Goal: Contribute content: Contribute content

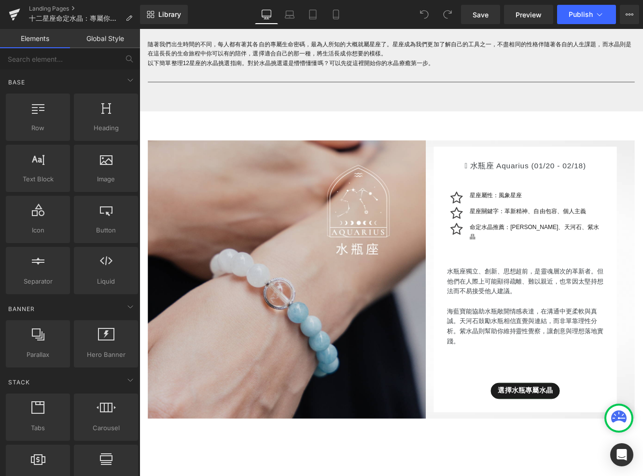
scroll to position [363, 0]
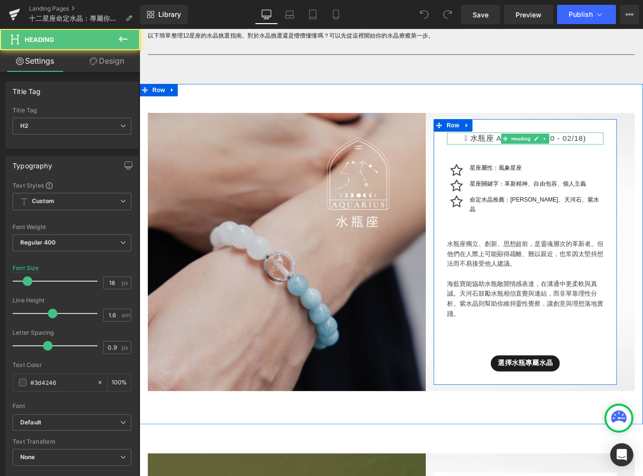
click at [523, 160] on h2 " 水瓶座 Aquarius (01/20 - 02/18)" at bounding box center [586, 156] width 181 height 14
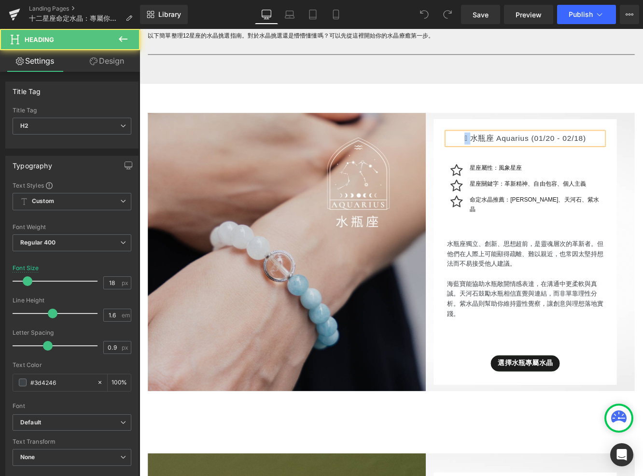
drag, startPoint x: 525, startPoint y: 163, endPoint x: 504, endPoint y: 162, distance: 20.8
click at [505, 162] on h2 " 水瓶座 Aquarius (01/20 - 02/18)" at bounding box center [586, 156] width 181 height 14
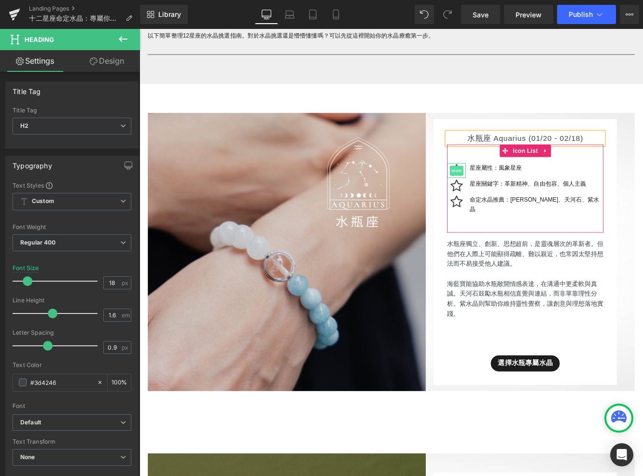
click at [515, 198] on span "Icon" at bounding box center [506, 194] width 15 height 12
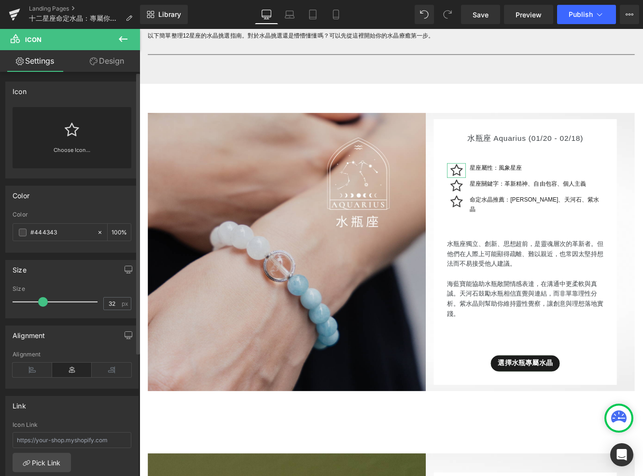
click at [69, 128] on icon at bounding box center [72, 130] width 14 height 15
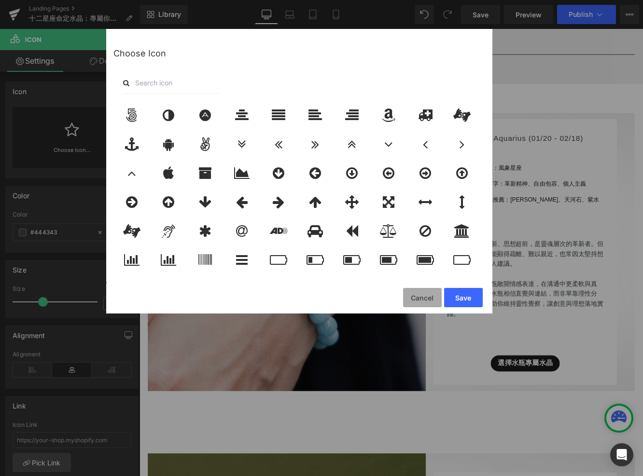
click at [411, 295] on button "Cancel" at bounding box center [422, 297] width 39 height 19
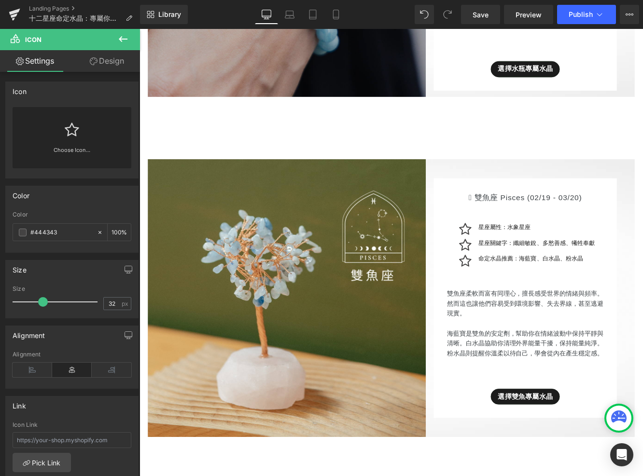
scroll to position [716, 0]
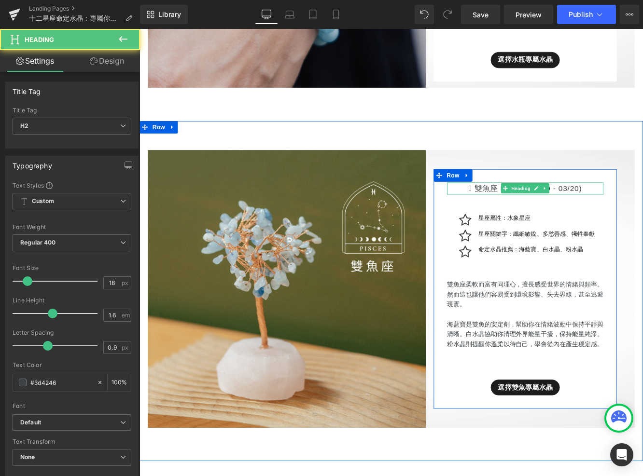
click at [526, 213] on h2 " 雙魚座 Pisces (02/19 - 03/20)" at bounding box center [586, 214] width 181 height 14
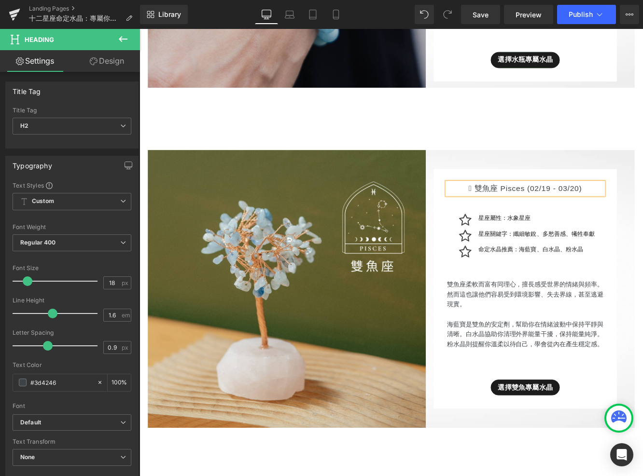
click at [529, 215] on h2 " 雙魚座 Pisces (02/19 - 03/20)" at bounding box center [586, 214] width 181 height 14
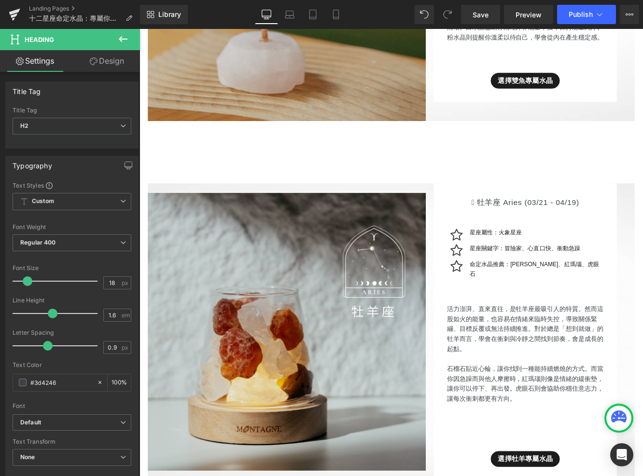
scroll to position [1150, 0]
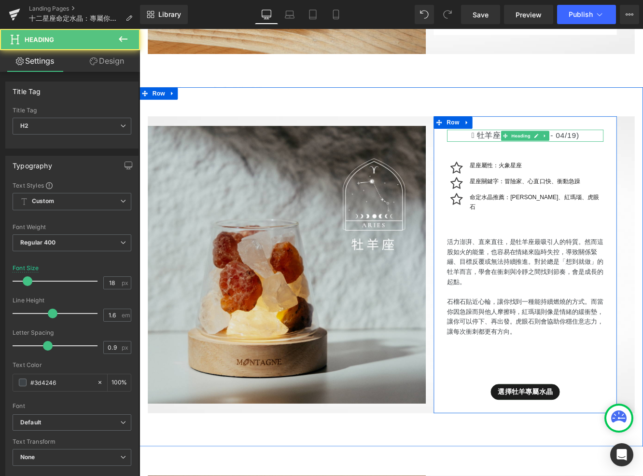
click at [533, 149] on h2 " 牡羊座 Aries (03/21 - 04/19)" at bounding box center [586, 153] width 181 height 14
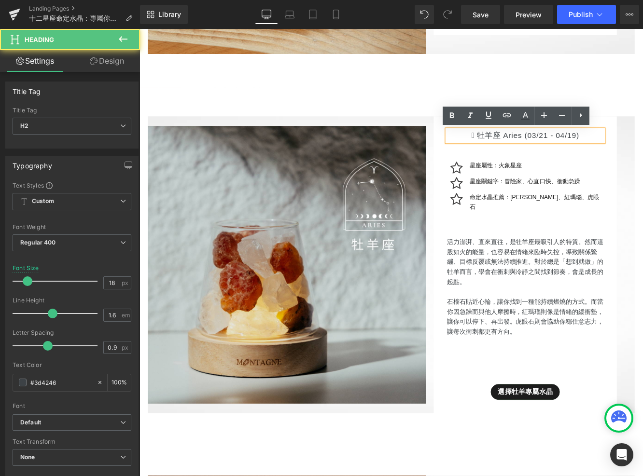
click at [533, 152] on h2 " 牡羊座 Aries (03/21 - 04/19)" at bounding box center [586, 153] width 181 height 14
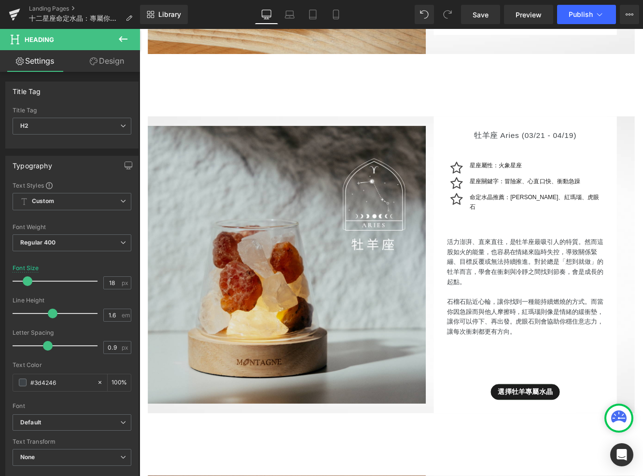
click at [642, 206] on p "星座關鍵字：冒險家、心直口快、衝動急躁" at bounding box center [599, 205] width 155 height 11
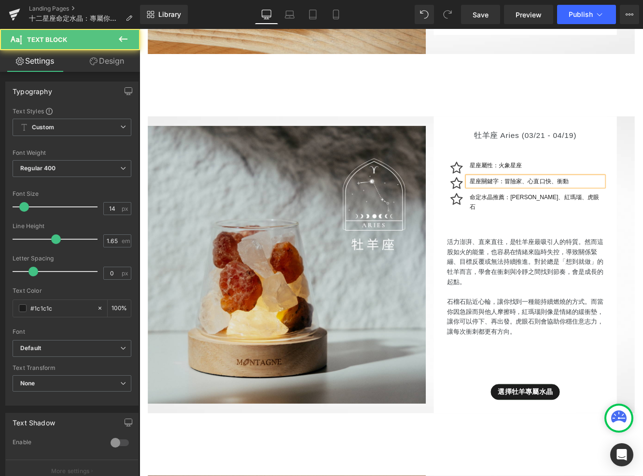
click at [642, 207] on p "星座關鍵字：冒險家、心直口快、衝動" at bounding box center [599, 205] width 155 height 11
drag, startPoint x: 640, startPoint y: 204, endPoint x: 664, endPoint y: 205, distance: 23.2
click at [642, 205] on div "星座關鍵字：冒險家、心直口快、充滿活力" at bounding box center [599, 205] width 158 height 11
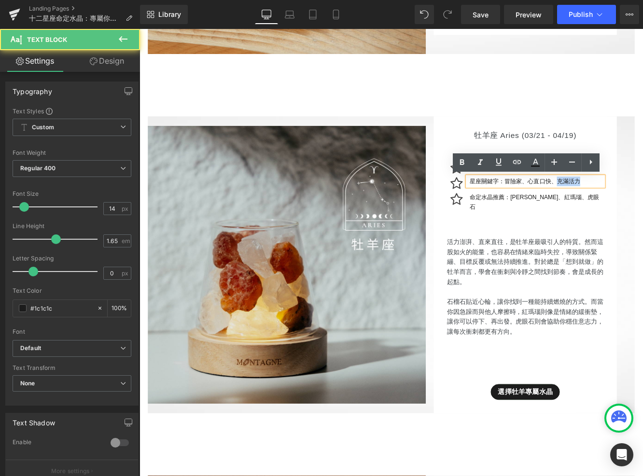
drag, startPoint x: 663, startPoint y: 207, endPoint x: 639, endPoint y: 206, distance: 24.2
click at [639, 206] on p "星座關鍵字：冒險家、心直口快、充滿活力" at bounding box center [599, 205] width 155 height 11
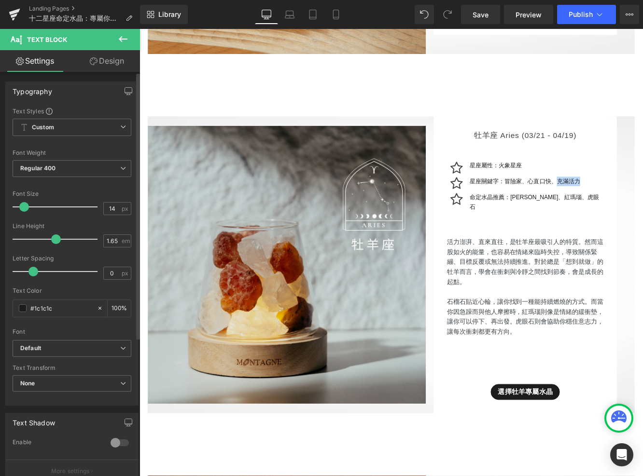
copy p "充滿活力"
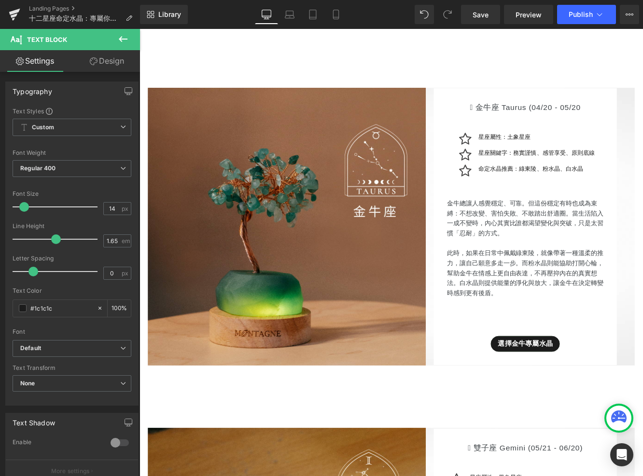
scroll to position [1610, 0]
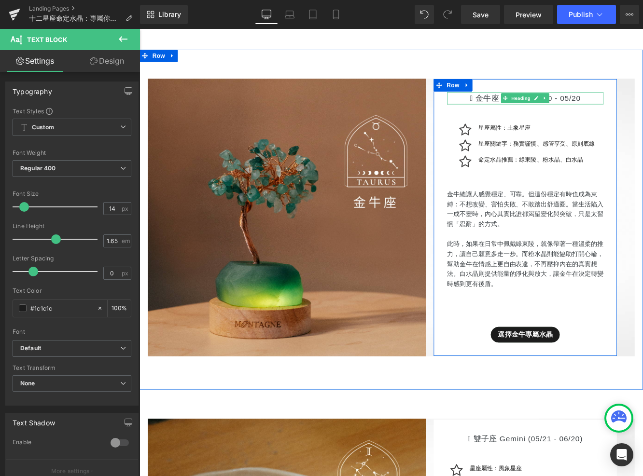
click at [527, 102] on h2 " 金牛座 Taurus (04/20 - 05/20" at bounding box center [586, 109] width 181 height 14
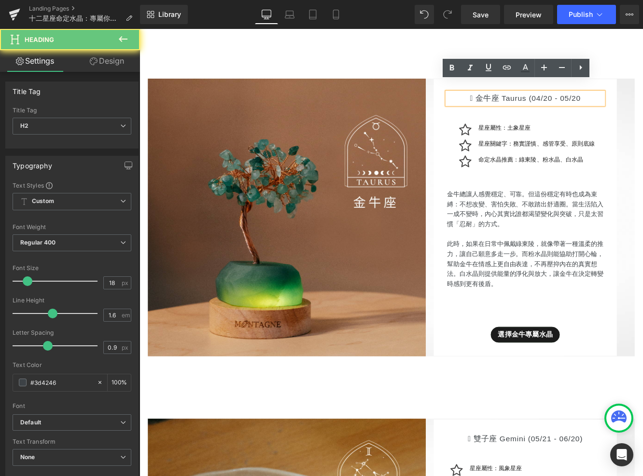
click at [531, 102] on h2 " 金牛座 Taurus (04/20 - 05/20" at bounding box center [586, 109] width 181 height 14
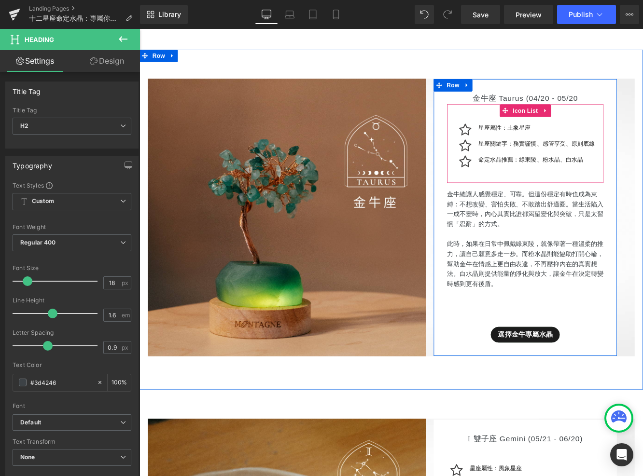
click at [614, 160] on icon at bounding box center [614, 162] width 5 height 5
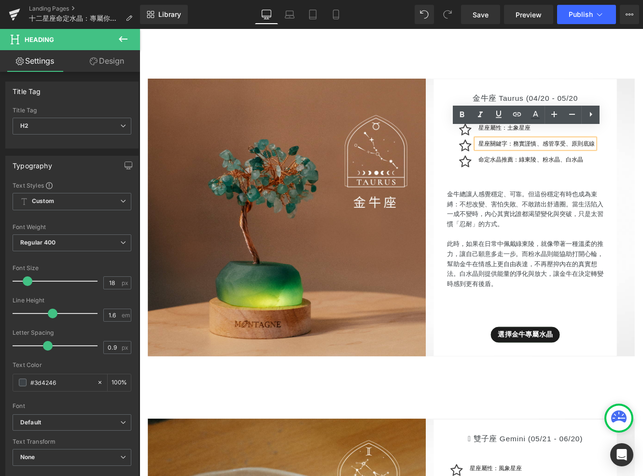
click at [619, 156] on p "星座關鍵字：務實謹慎、感管享受、原則底線" at bounding box center [599, 161] width 135 height 11
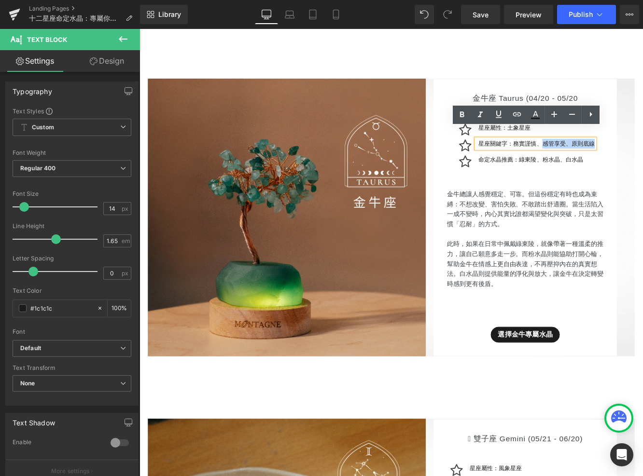
drag, startPoint x: 608, startPoint y: 150, endPoint x: 668, endPoint y: 152, distance: 60.8
click at [642, 156] on div "星座關鍵字：務實謹慎、感管享受、原則底線" at bounding box center [599, 161] width 138 height 11
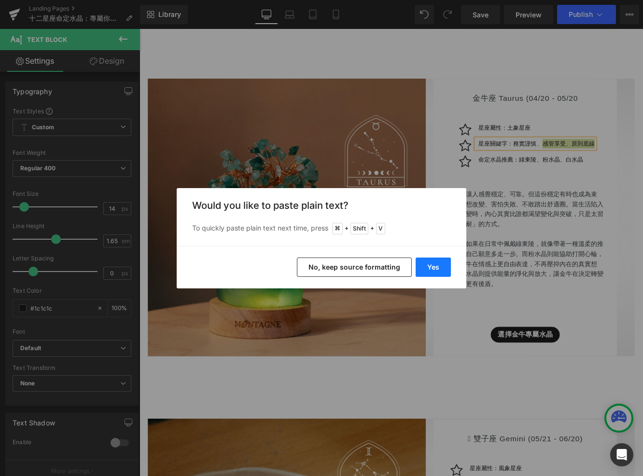
click at [440, 261] on button "Yes" at bounding box center [433, 267] width 35 height 19
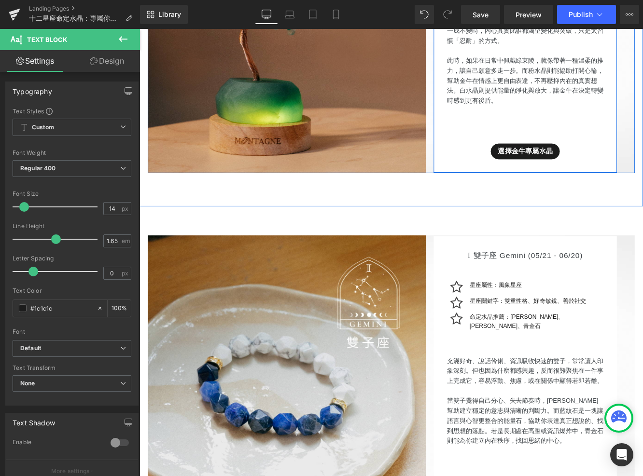
scroll to position [1836, 0]
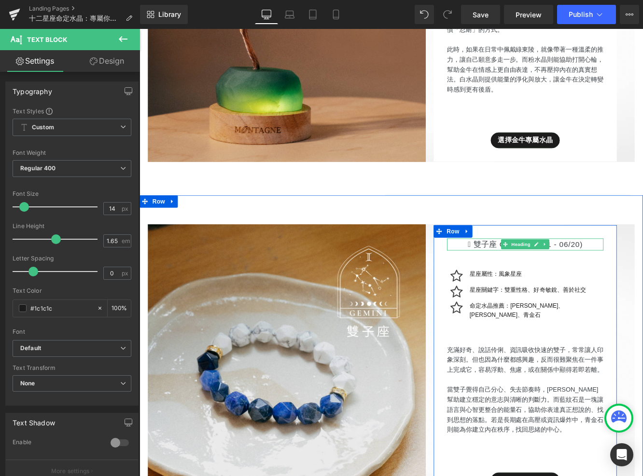
click at [525, 275] on h2 " 雙子座 Gemini (05/21 - 06/20)" at bounding box center [586, 279] width 181 height 14
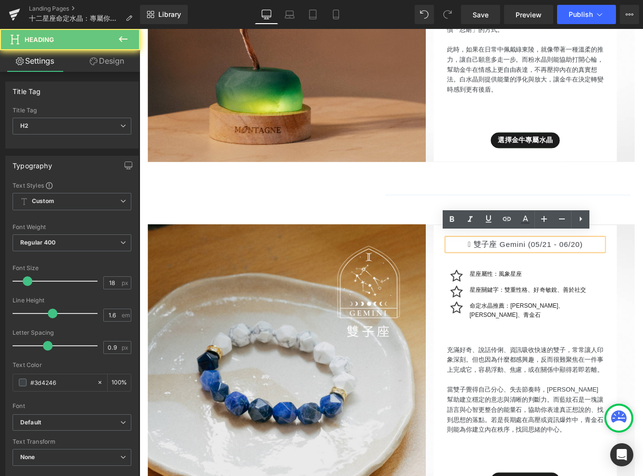
click at [527, 275] on h2 " 雙子座 Gemini (05/21 - 06/20)" at bounding box center [586, 279] width 181 height 14
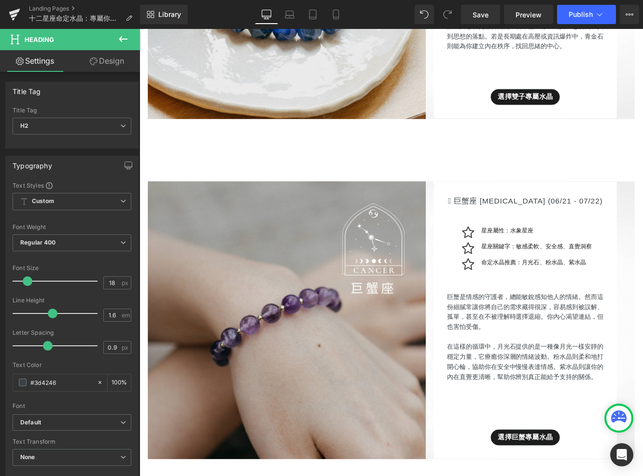
scroll to position [2282, 0]
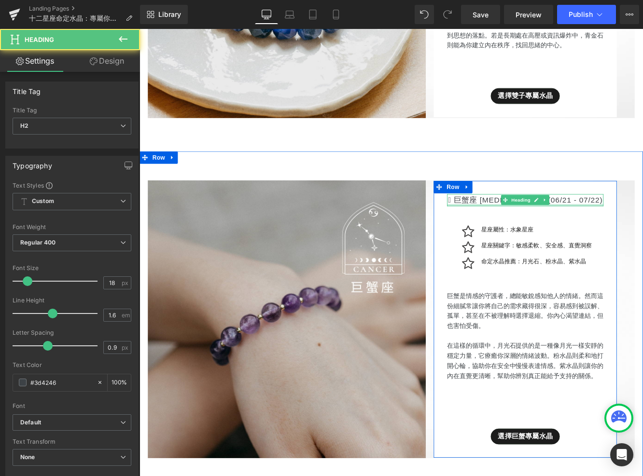
click at [526, 221] on div " 巨蟹座 Cancer (06/21 - 07/22) Heading" at bounding box center [586, 228] width 181 height 14
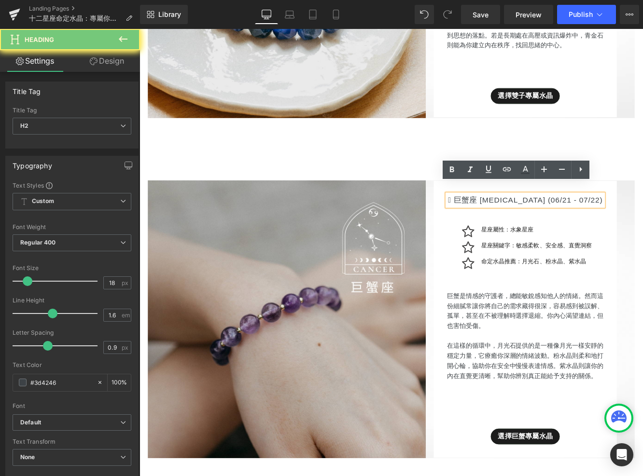
click at [526, 221] on h2 " 巨蟹座 Cancer (06/21 - 07/22)" at bounding box center [586, 228] width 181 height 14
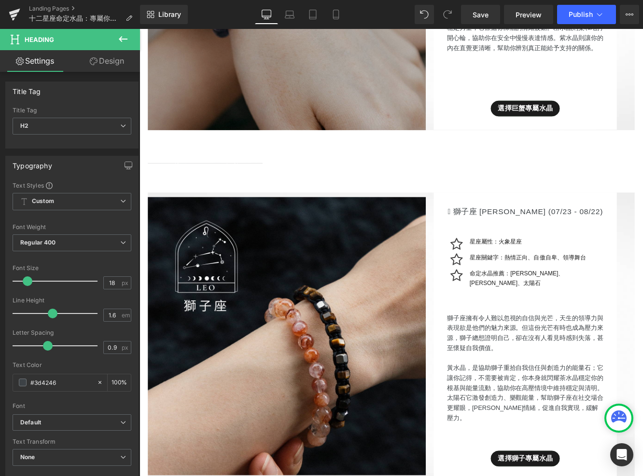
scroll to position [2711, 0]
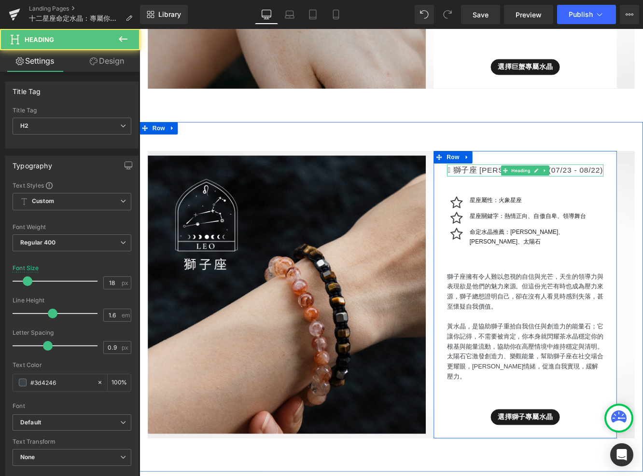
click at [535, 192] on h2 " 獅子座 Leo (07/23 - 08/22)" at bounding box center [586, 193] width 181 height 14
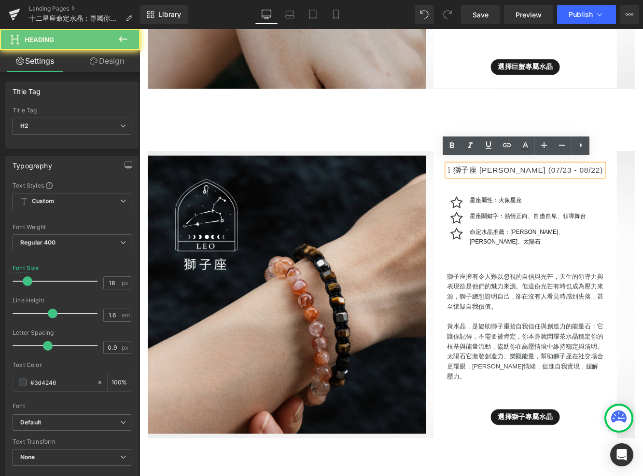
click at [535, 189] on h2 " 獅子座 Leo (07/23 - 08/22)" at bounding box center [586, 193] width 181 height 14
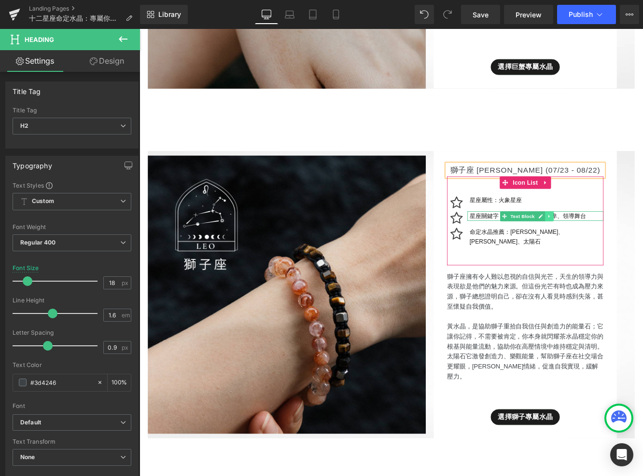
click at [620, 244] on link at bounding box center [615, 247] width 10 height 12
click at [642, 241] on p "星座關鍵字：熱情正向、自傲自卑、領導舞台" at bounding box center [599, 246] width 155 height 11
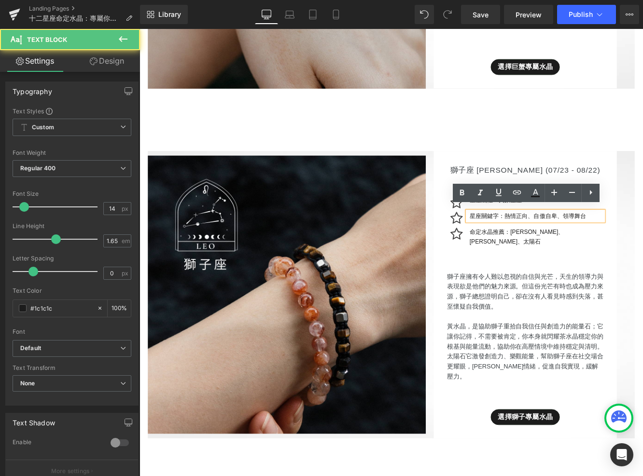
click at [631, 241] on p "星座關鍵字：熱情正向、自傲自卑、領導舞台" at bounding box center [599, 246] width 155 height 11
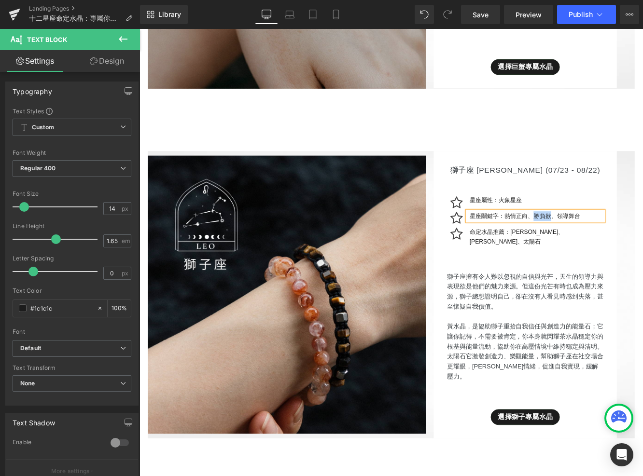
copy p "勝負欲"
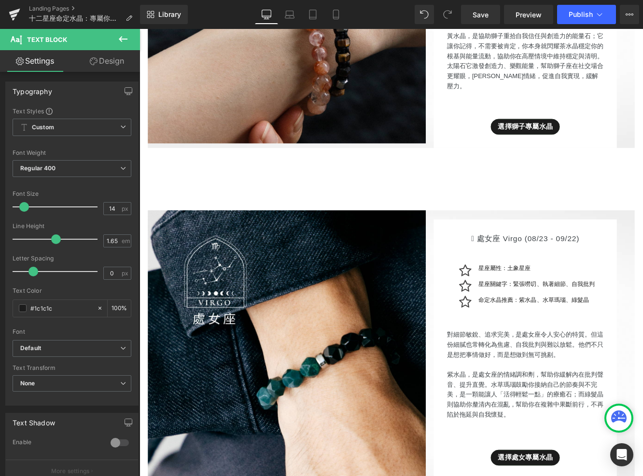
scroll to position [3063, 0]
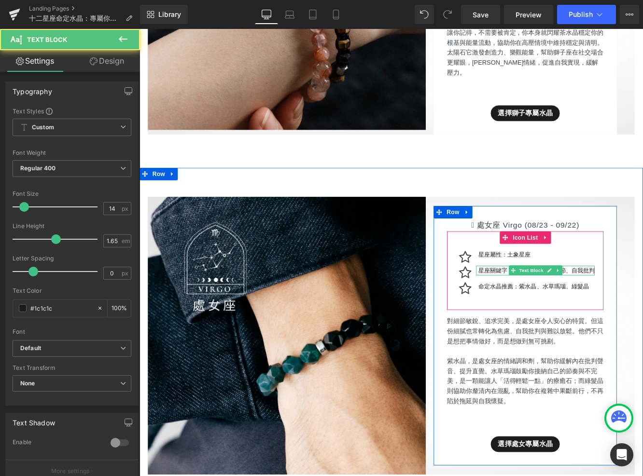
click at [559, 304] on p "星座關鍵字：緊張嘮叨、執著細節、自我批判" at bounding box center [599, 309] width 135 height 11
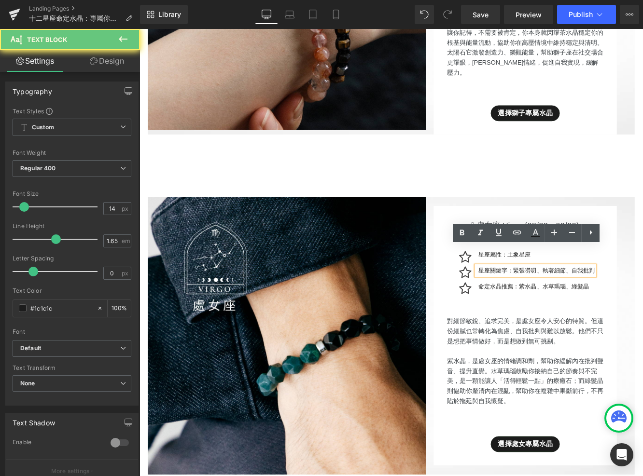
click at [595, 304] on p "星座關鍵字：緊張嘮叨、執著細節、自我批判" at bounding box center [599, 309] width 135 height 11
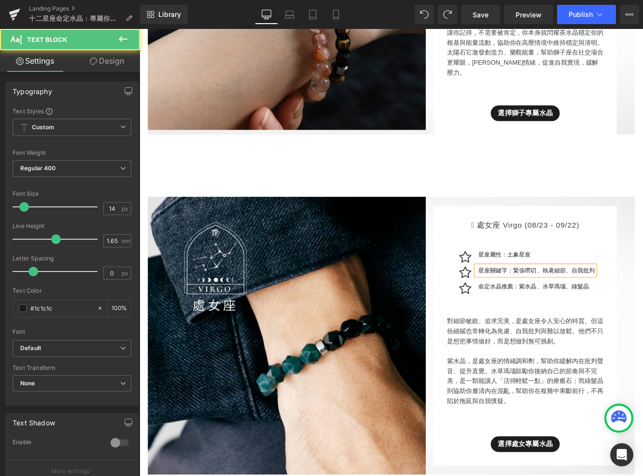
click at [597, 304] on p "星座關鍵字：緊張嘮叨、執著細節、自我批判" at bounding box center [599, 309] width 135 height 11
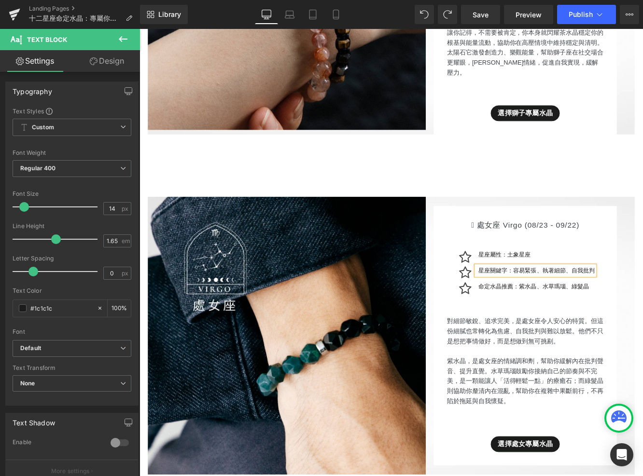
click at [618, 304] on p "星座關鍵字：容易緊張、執著細節、自我批判" at bounding box center [599, 309] width 135 height 11
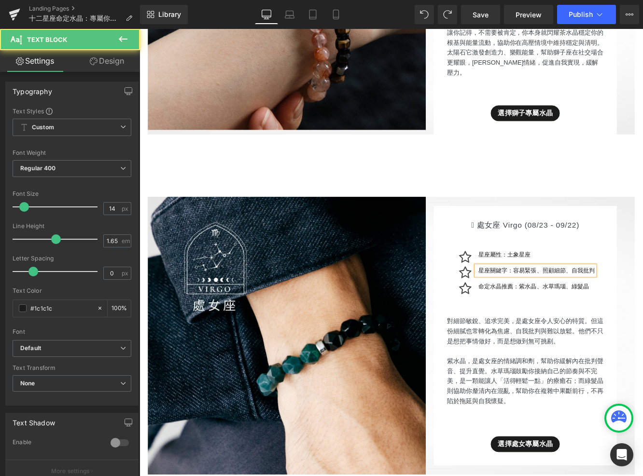
click at [642, 304] on p "星座關鍵字：容易緊張、照顧細節、自我批判" at bounding box center [599, 309] width 135 height 11
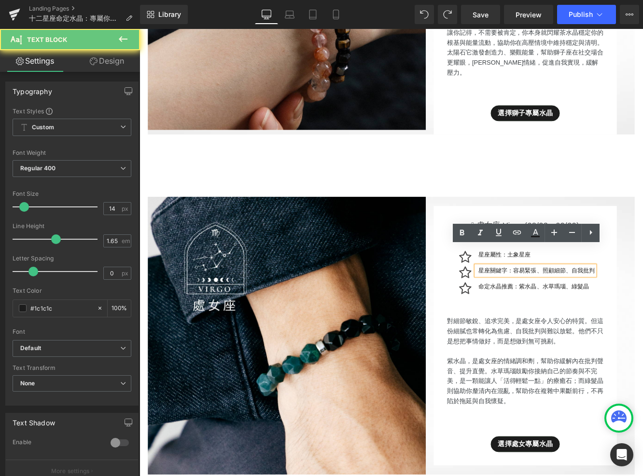
click at [642, 304] on p "星座關鍵字：容易緊張、照顧細節、自我批判" at bounding box center [599, 309] width 135 height 11
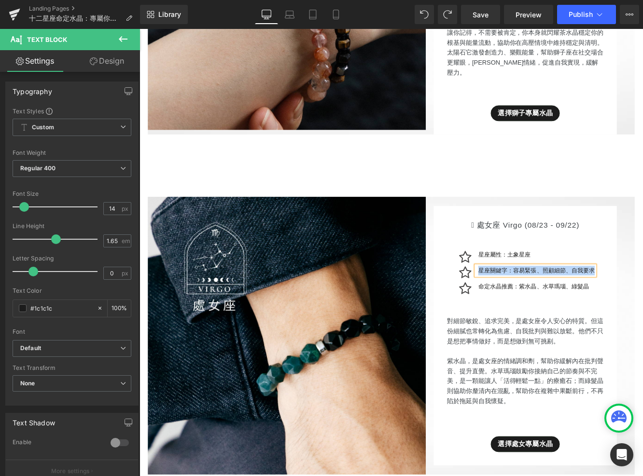
copy p "星座關鍵字：容易緊張、照顧細節、自我要求"
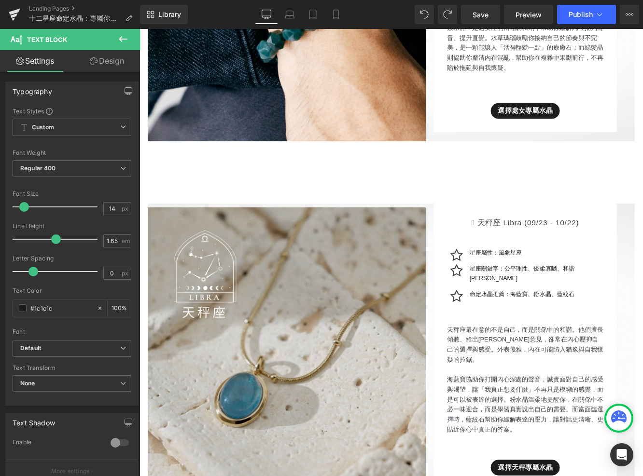
scroll to position [3460, 0]
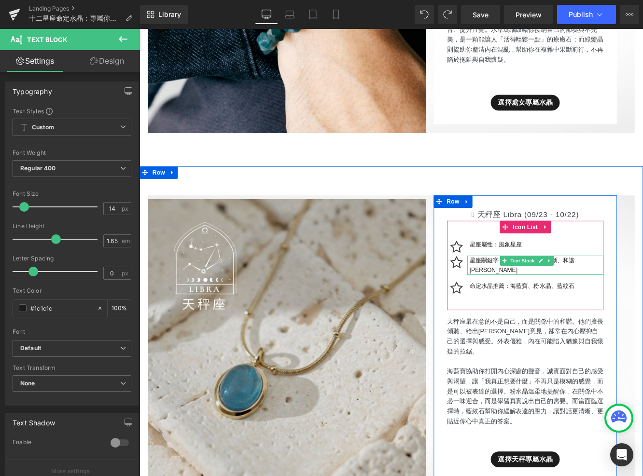
click at [555, 292] on p "星座關鍵字：公平理性、優柔寡斷、和諧平衡" at bounding box center [599, 303] width 155 height 22
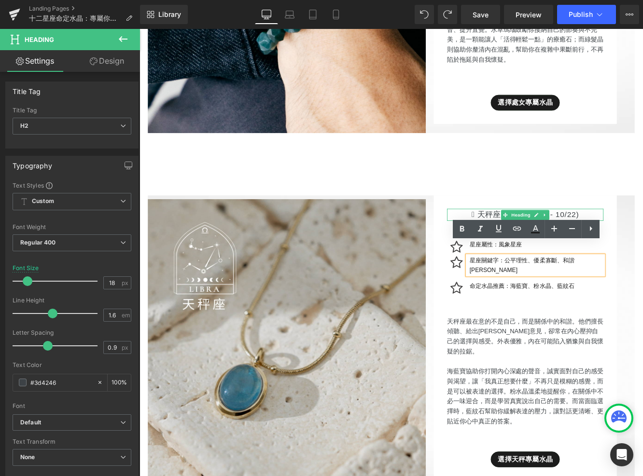
click at [532, 237] on h2 " 天秤座 Libra (09/23 - 10/22)" at bounding box center [586, 244] width 181 height 14
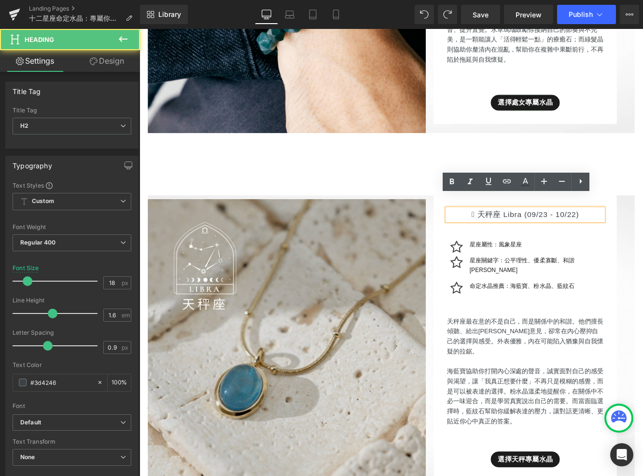
click at [532, 237] on h2 " 天秤座 Libra (09/23 - 10/22)" at bounding box center [586, 244] width 181 height 14
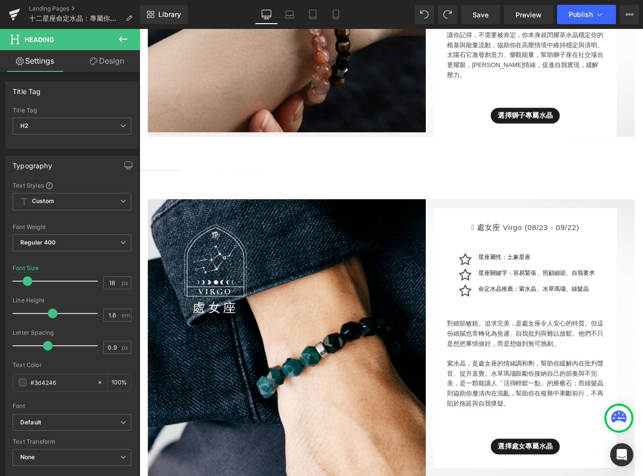
scroll to position [2993, 0]
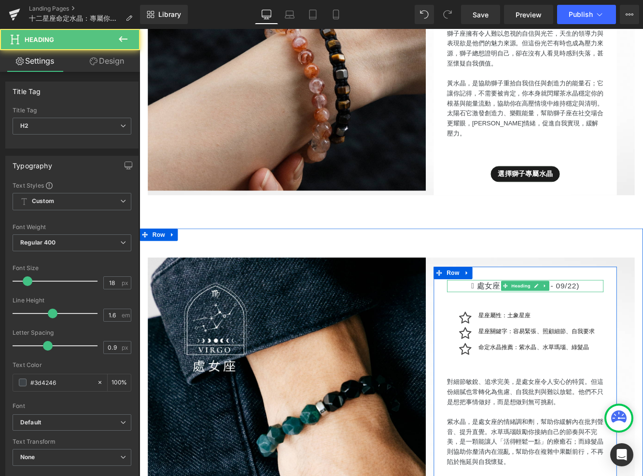
click at [533, 320] on h2 " 處女座 Virgo (08/23 - 09/22)" at bounding box center [586, 327] width 181 height 14
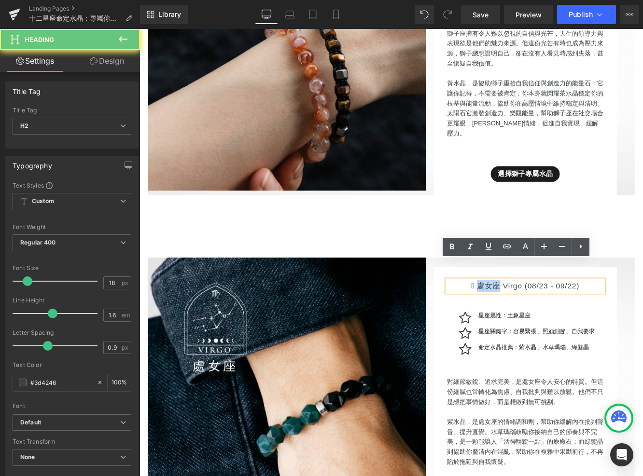
click at [533, 320] on h2 " 處女座 Virgo (08/23 - 09/22)" at bounding box center [586, 327] width 181 height 14
click at [534, 320] on h2 " 處女座 Virgo (08/23 - 09/22)" at bounding box center [586, 327] width 181 height 14
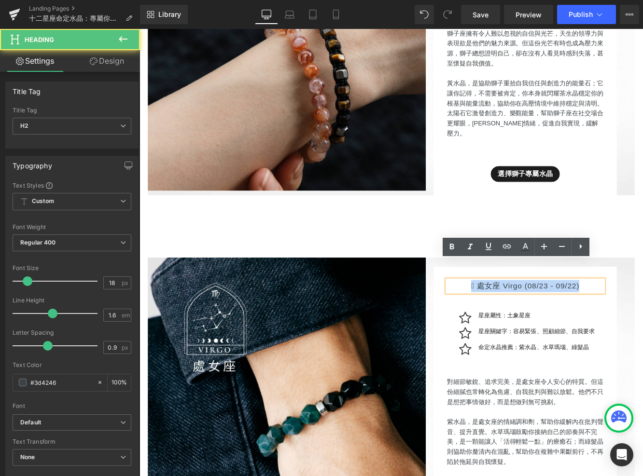
click at [532, 320] on h2 " 處女座 Virgo (08/23 - 09/22)" at bounding box center [586, 327] width 181 height 14
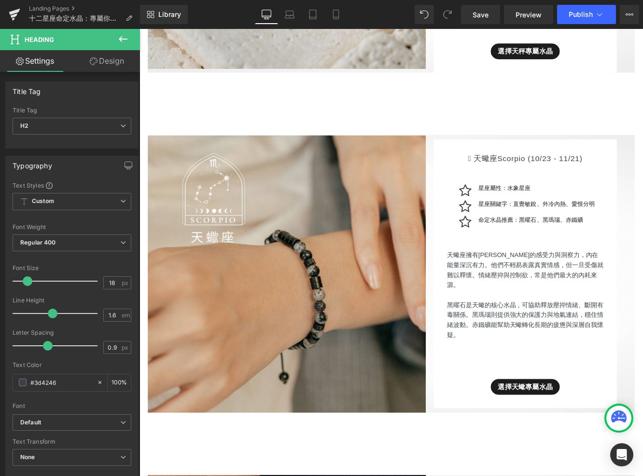
scroll to position [3948, 0]
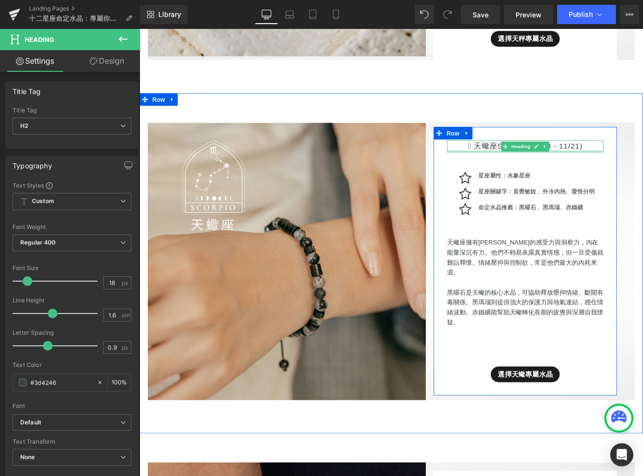
click at [532, 170] on div at bounding box center [586, 171] width 181 height 2
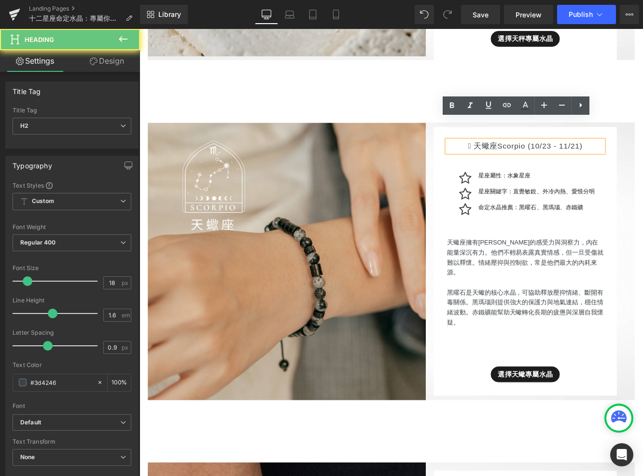
click at [528, 158] on h2 " 天蠍座Scorpio (10/23 - 11/21)" at bounding box center [586, 165] width 181 height 14
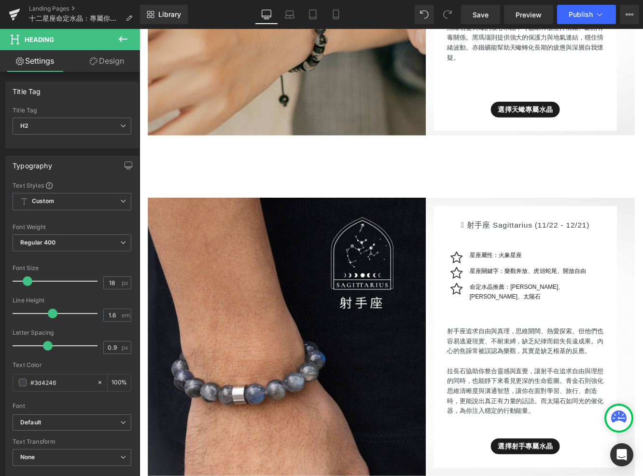
scroll to position [4281, 0]
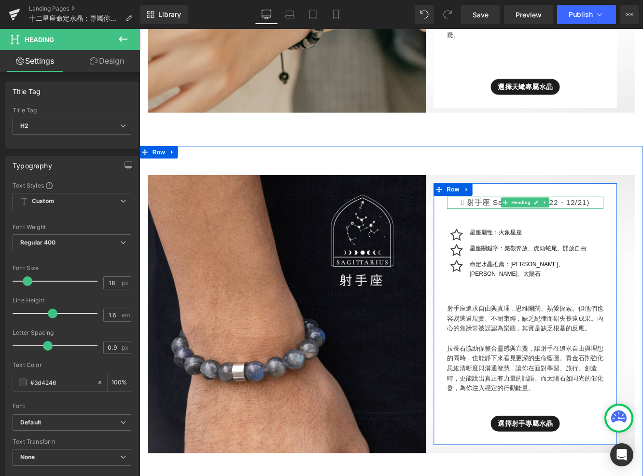
click at [517, 224] on h2 " 射手座 Sagittarius (11/22 - 12/21)" at bounding box center [586, 231] width 181 height 14
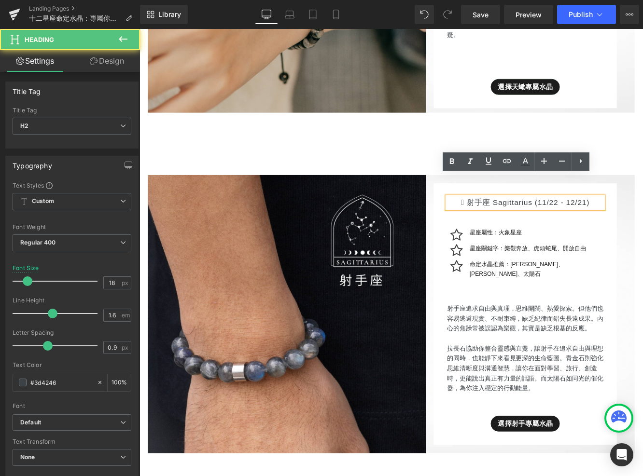
click at [519, 224] on h2 " 射手座 Sagittarius (11/22 - 12/21)" at bounding box center [586, 231] width 181 height 14
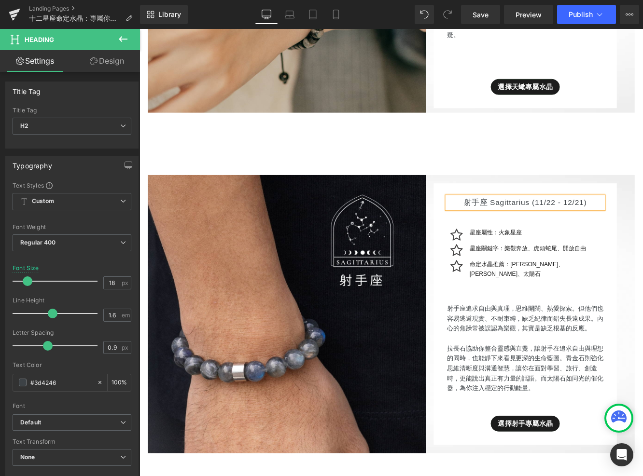
click at [610, 266] on ul "Icon 星座屬性：火象星座 Text Block Icon 星座關鍵字：樂觀奔放、虎頭蛇尾、開放自由 Text Block Icon" at bounding box center [586, 293] width 181 height 66
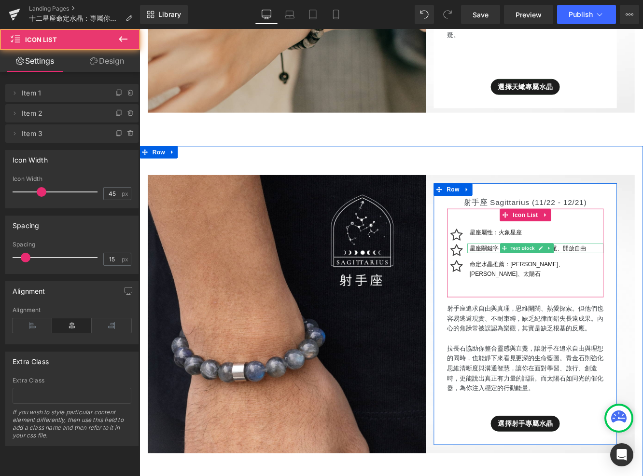
click at [634, 278] on p "星座關鍵字：樂觀奔放、虎頭蛇尾、開放自由" at bounding box center [599, 283] width 155 height 11
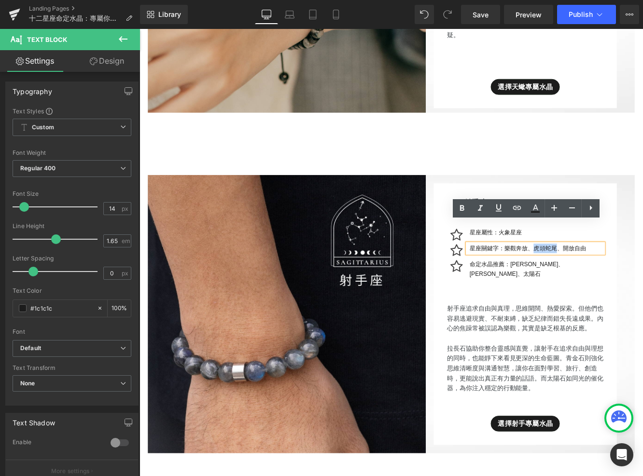
drag, startPoint x: 632, startPoint y: 259, endPoint x: 604, endPoint y: 257, distance: 27.6
click at [605, 278] on p "星座關鍵字：樂觀奔放、虎頭蛇尾、開放自由" at bounding box center [599, 283] width 155 height 11
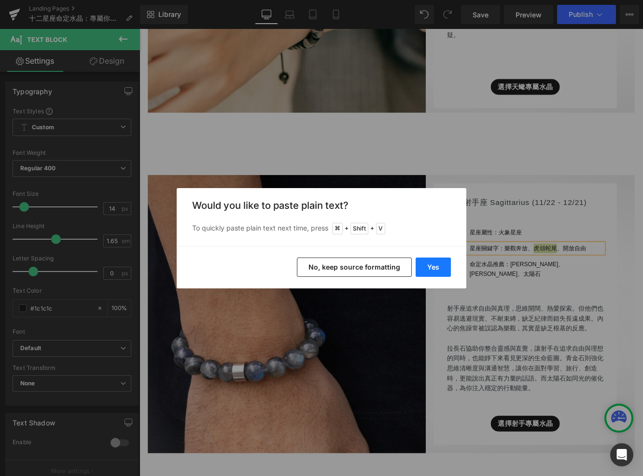
click at [427, 274] on button "Yes" at bounding box center [433, 267] width 35 height 19
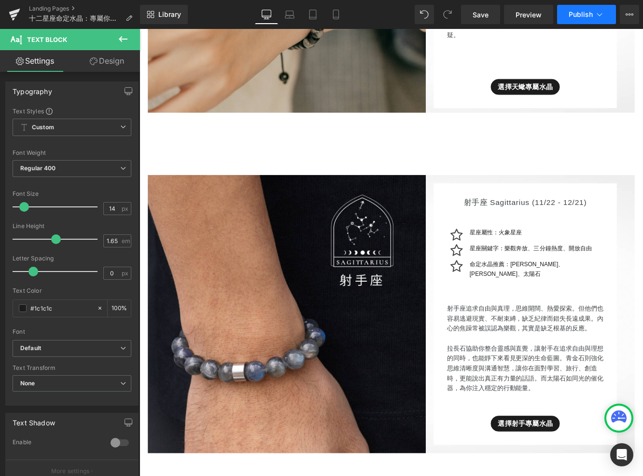
click at [577, 11] on span "Publish" at bounding box center [580, 15] width 24 height 8
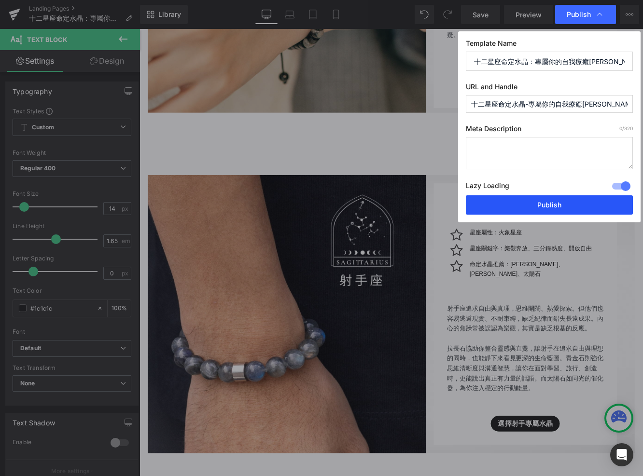
drag, startPoint x: 540, startPoint y: 206, endPoint x: 428, endPoint y: 240, distance: 117.7
click at [540, 206] on button "Publish" at bounding box center [549, 204] width 167 height 19
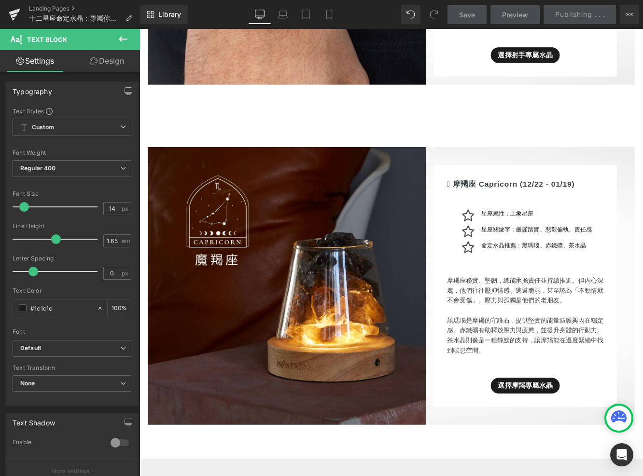
scroll to position [4711, 0]
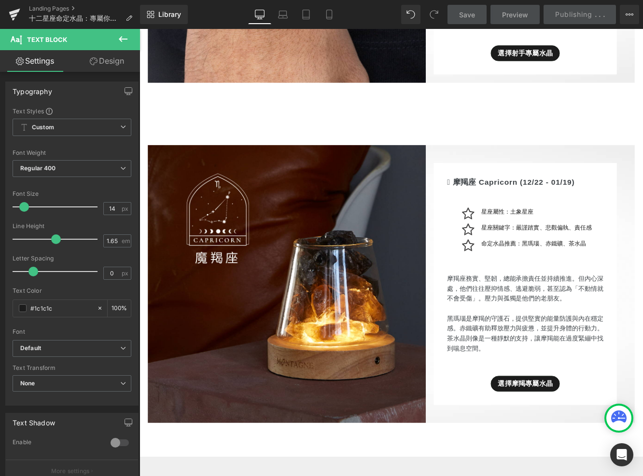
scroll to position [4723, 0]
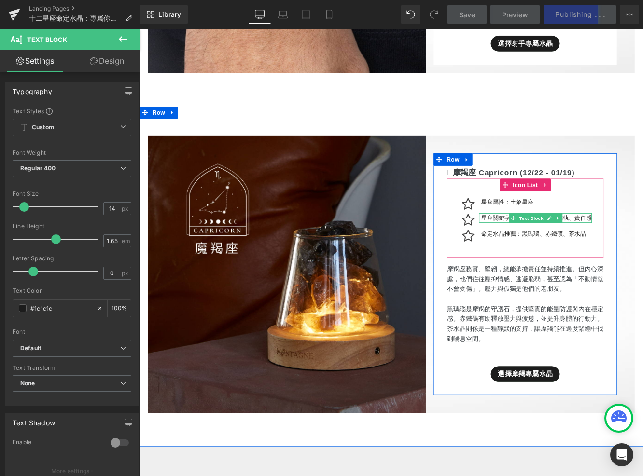
click at [622, 246] on icon at bounding box center [624, 249] width 5 height 6
click at [628, 261] on link at bounding box center [625, 267] width 10 height 12
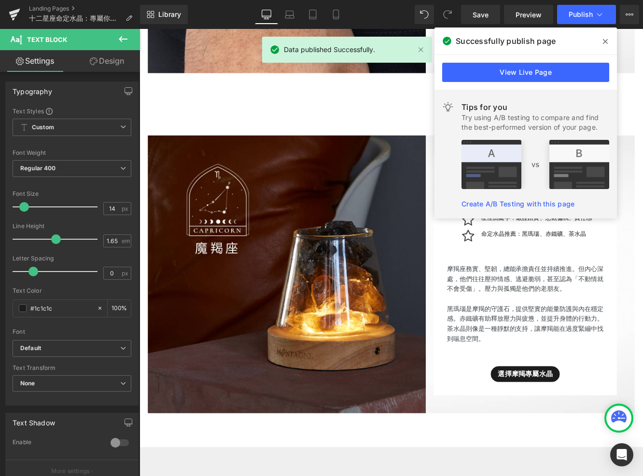
click at [139, 29] on div at bounding box center [139, 29] width 0 height 0
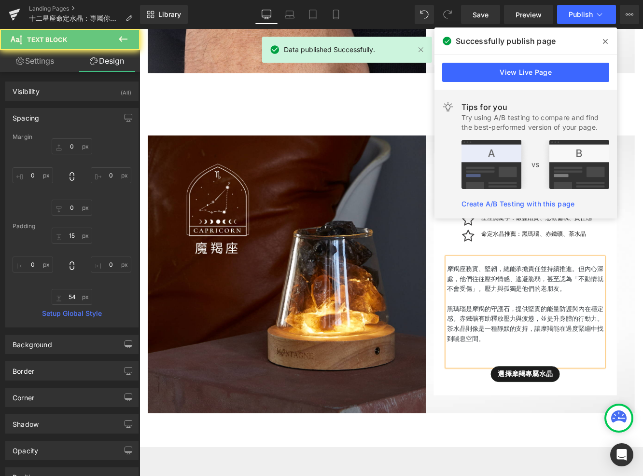
click at [608, 43] on span at bounding box center [604, 41] width 15 height 15
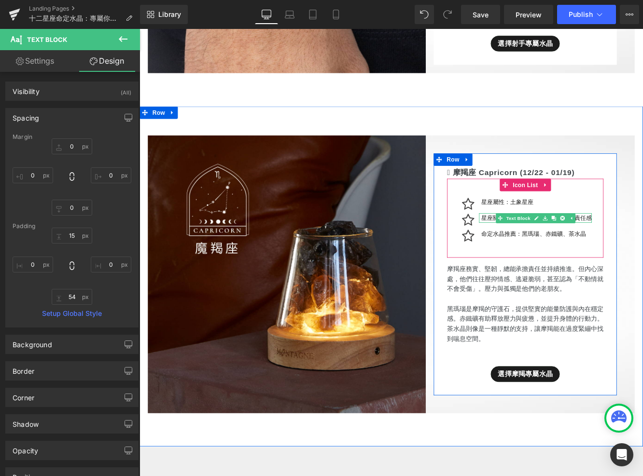
click at [599, 246] on icon at bounding box center [599, 249] width 5 height 6
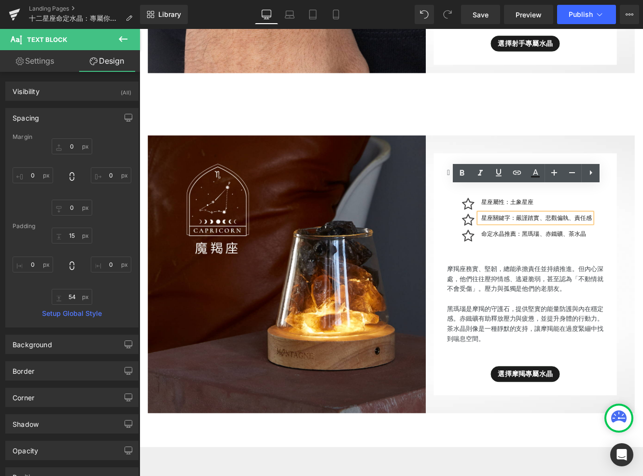
click at [601, 243] on p "星座關鍵字：嚴謹踏實、悲觀偏執、責任感" at bounding box center [600, 248] width 128 height 11
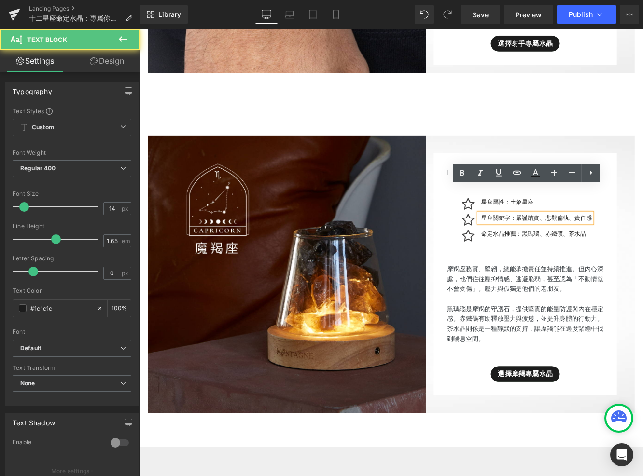
click at [586, 243] on p "星座關鍵字：嚴謹踏實、悲觀偏執、責任感" at bounding box center [600, 248] width 128 height 11
drag, startPoint x: 636, startPoint y: 215, endPoint x: 611, endPoint y: 215, distance: 24.6
click at [611, 243] on p "星座關鍵字：嚴謹踏實、悲觀偏執、責任感" at bounding box center [600, 248] width 128 height 11
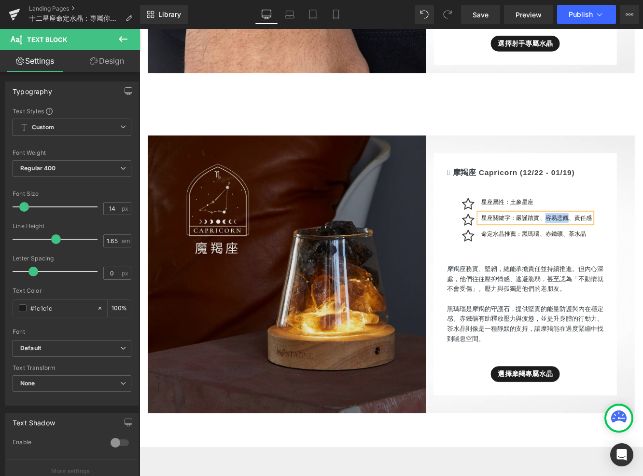
copy p "容易悲觀"
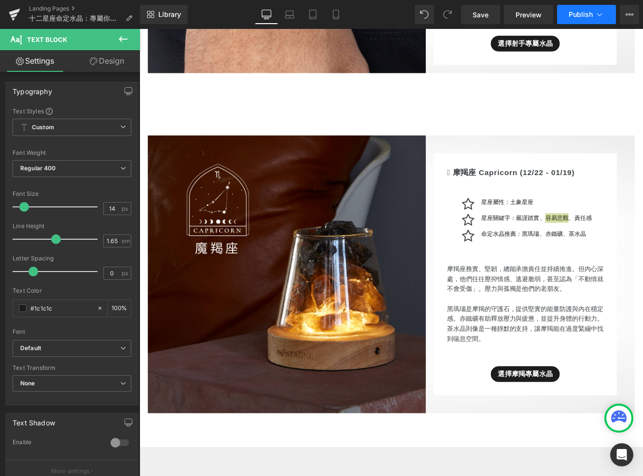
click at [573, 9] on button "Publish" at bounding box center [586, 14] width 59 height 19
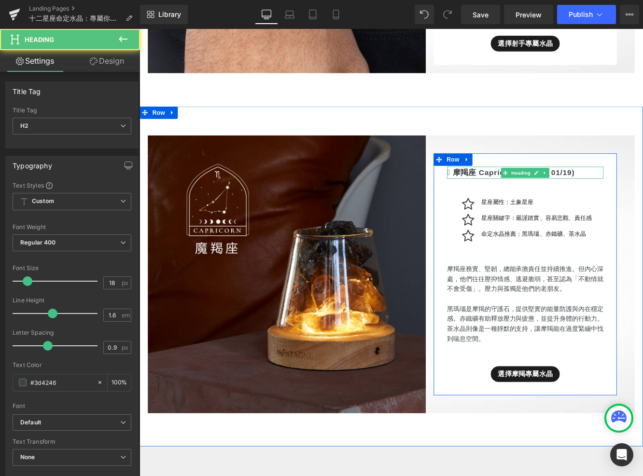
click at [505, 189] on h2 " 摩羯座 Capricorn (12/22 - 01/19)" at bounding box center [586, 196] width 181 height 14
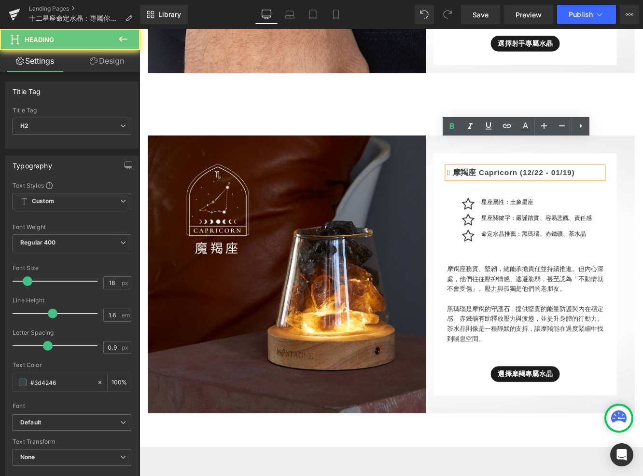
click at [502, 189] on h2 " 摩羯座 Capricorn (12/22 - 01/19)" at bounding box center [586, 196] width 181 height 14
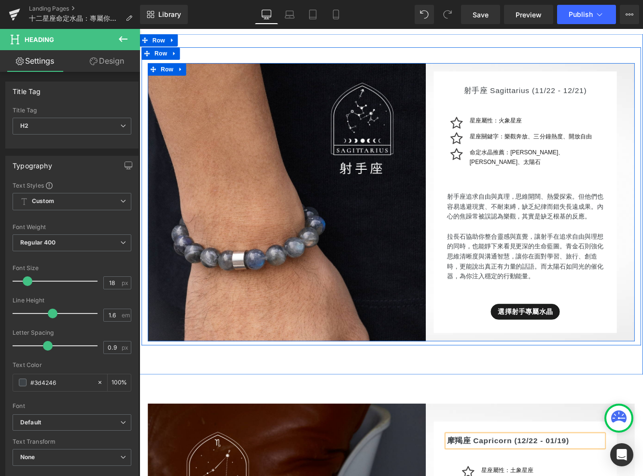
scroll to position [4372, 0]
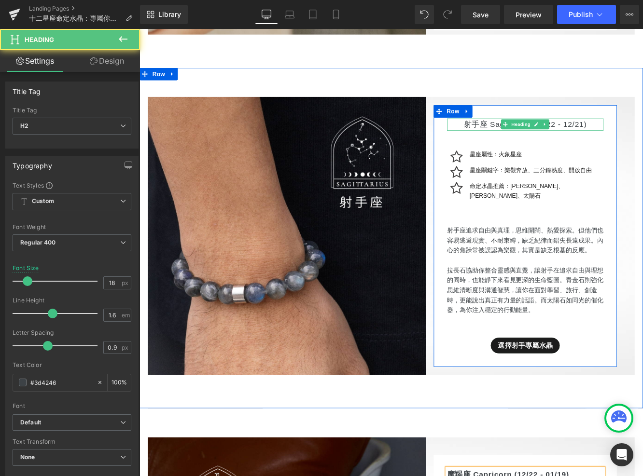
click at [535, 133] on h2 "射手座 Sagittarius (11/22 - 12/21)" at bounding box center [586, 140] width 181 height 14
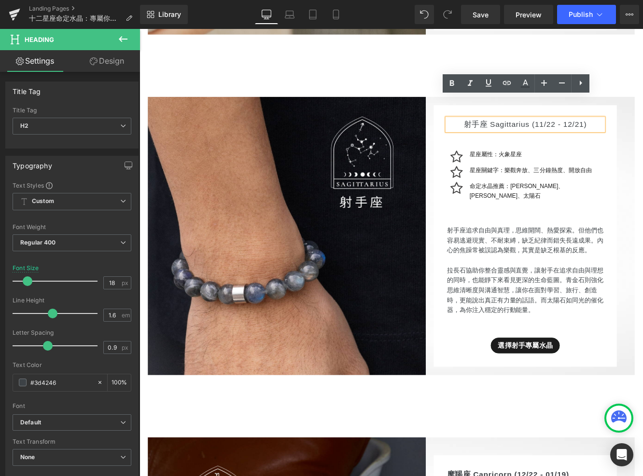
click at [524, 133] on h2 "射手座 Sagittarius (11/22 - 12/21)" at bounding box center [586, 140] width 181 height 14
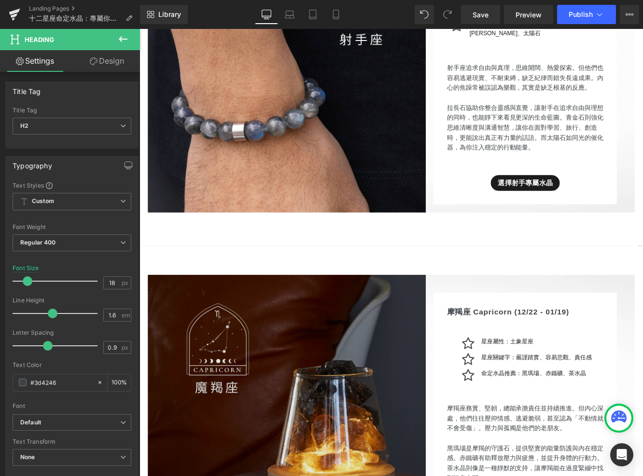
scroll to position [4592, 0]
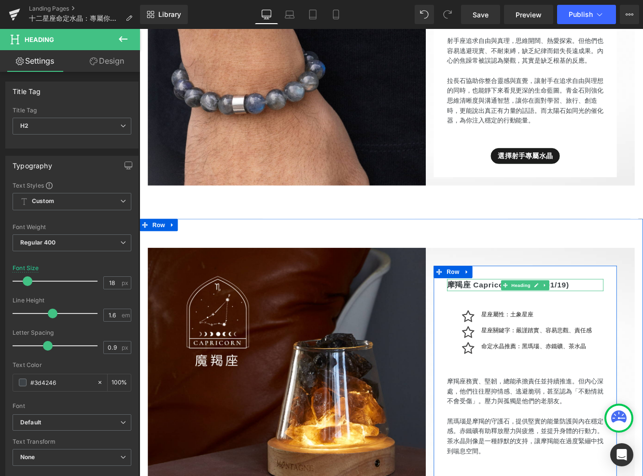
click at [505, 319] on h2 "摩羯座 Capricorn (12/22 - 01/19)" at bounding box center [586, 326] width 181 height 14
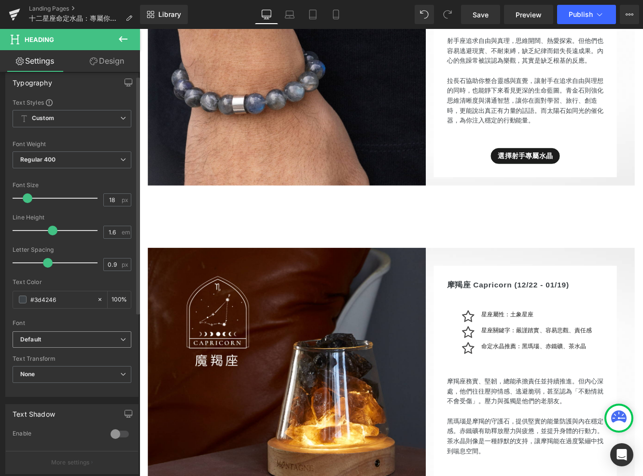
scroll to position [112, 0]
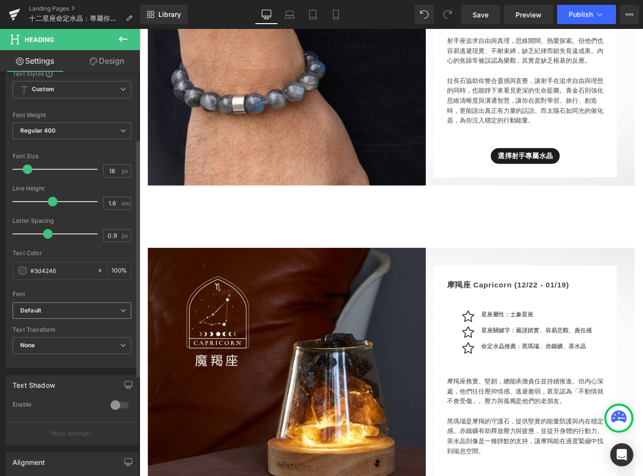
click at [53, 309] on b "Default" at bounding box center [70, 311] width 100 height 8
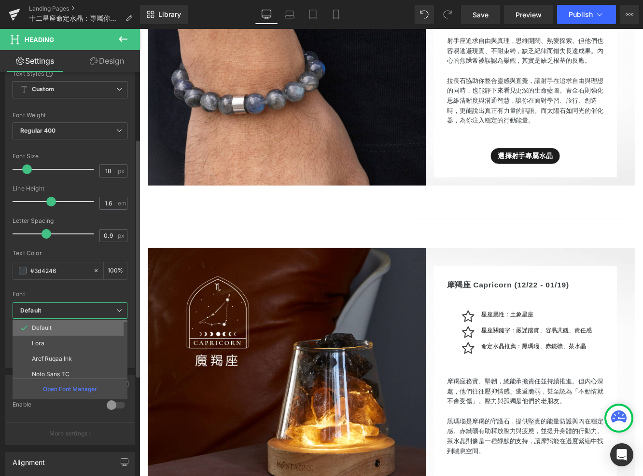
click at [53, 326] on li "Default" at bounding box center [72, 327] width 119 height 15
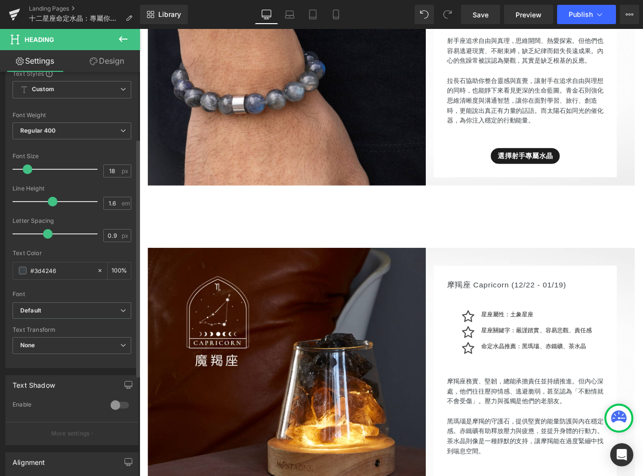
scroll to position [281, 0]
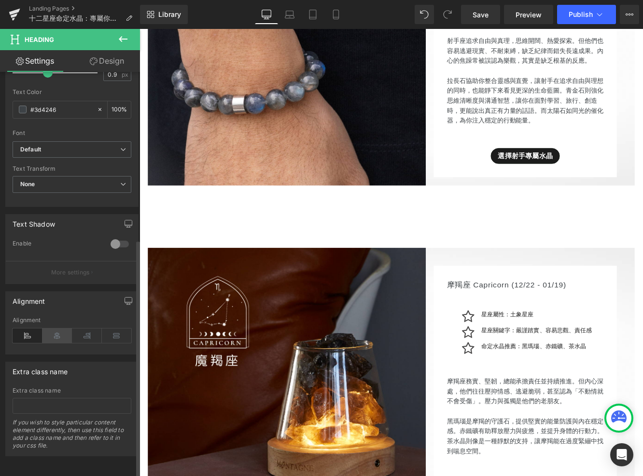
click at [52, 329] on icon at bounding box center [57, 336] width 30 height 14
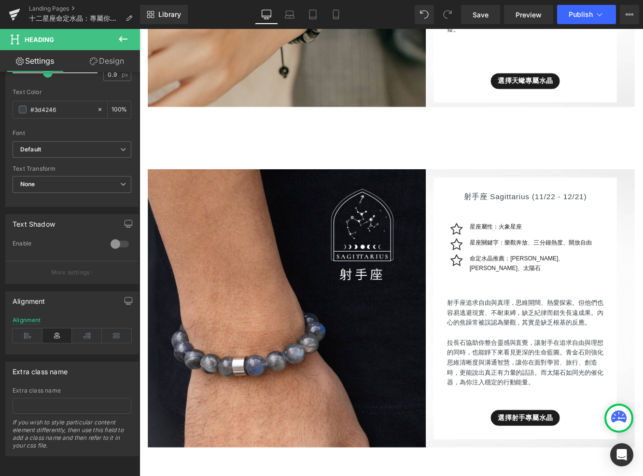
scroll to position [4273, 0]
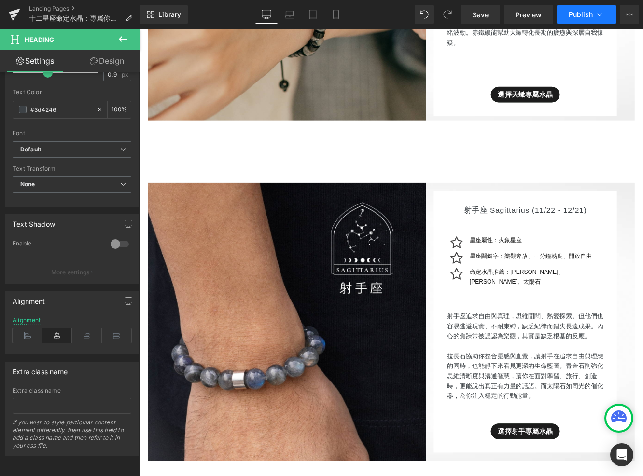
click at [570, 20] on button "Publish" at bounding box center [586, 14] width 59 height 19
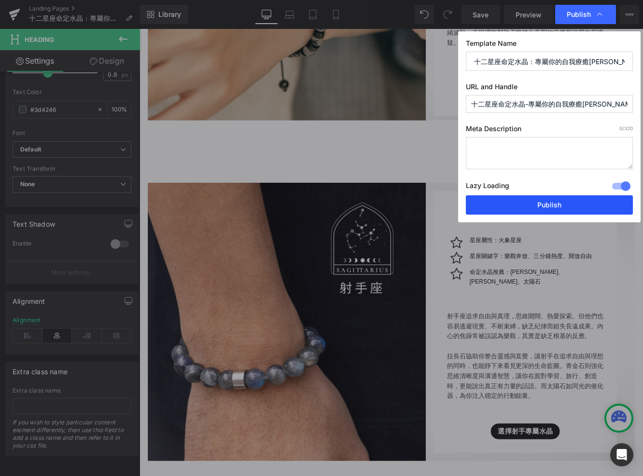
click at [513, 203] on button "Publish" at bounding box center [549, 204] width 167 height 19
